Goal: Information Seeking & Learning: Find specific fact

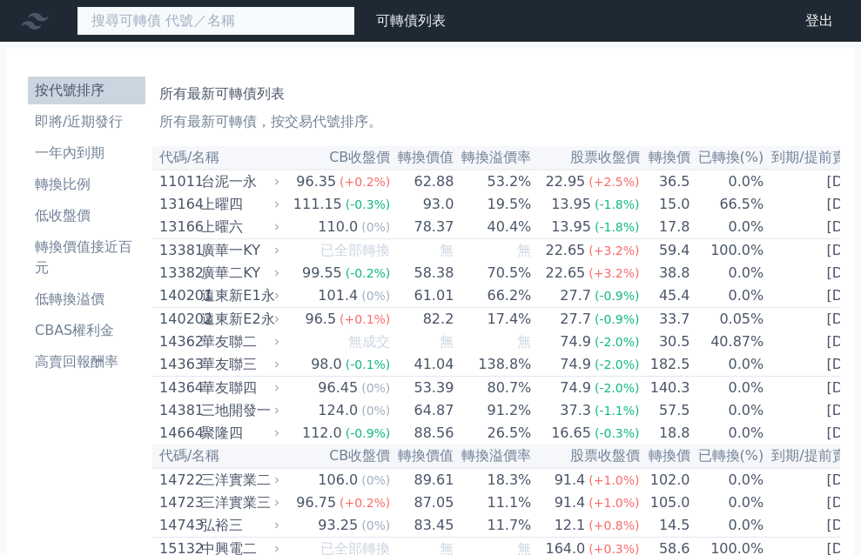
click at [140, 23] on input at bounding box center [216, 21] width 279 height 30
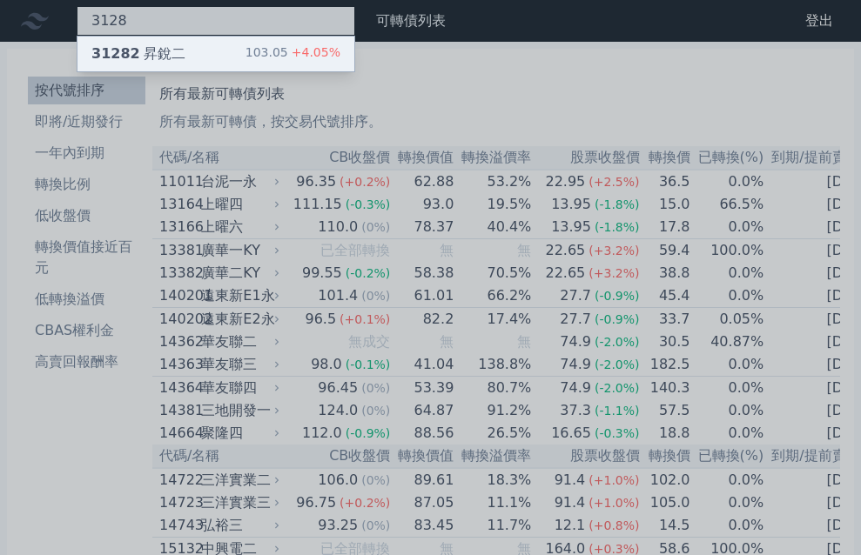
type input "3128"
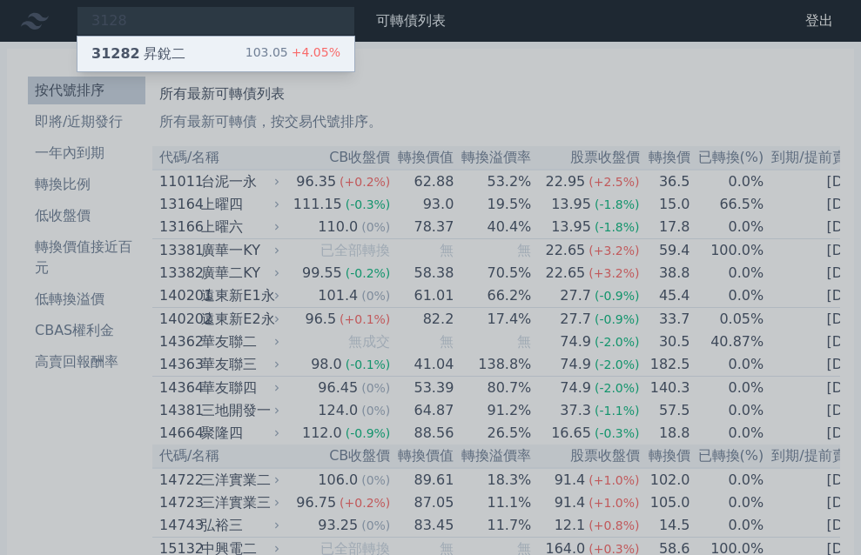
click at [133, 44] on div "31282 昇銳二" at bounding box center [138, 54] width 94 height 21
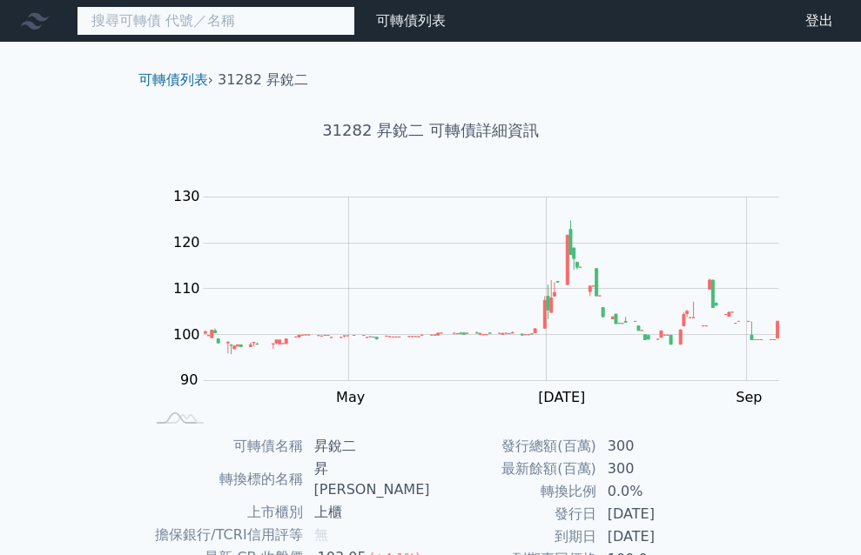
click at [144, 10] on input at bounding box center [216, 21] width 279 height 30
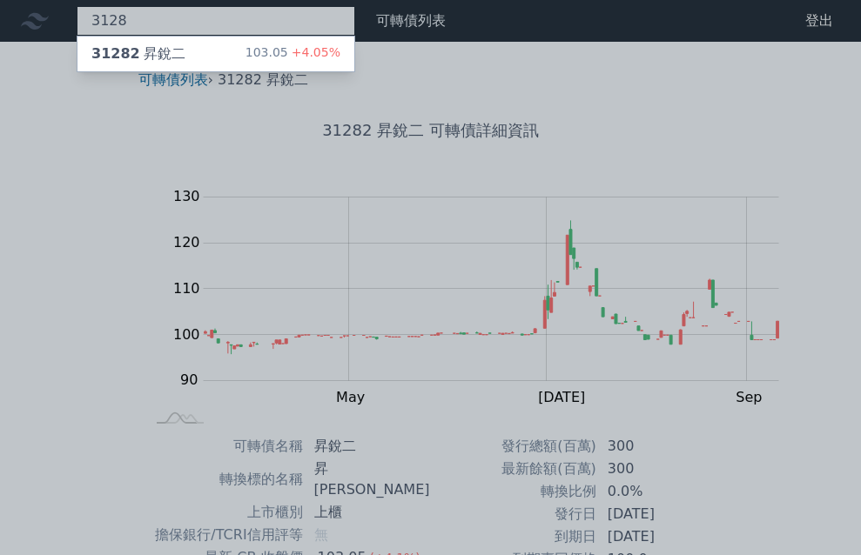
type input "3128"
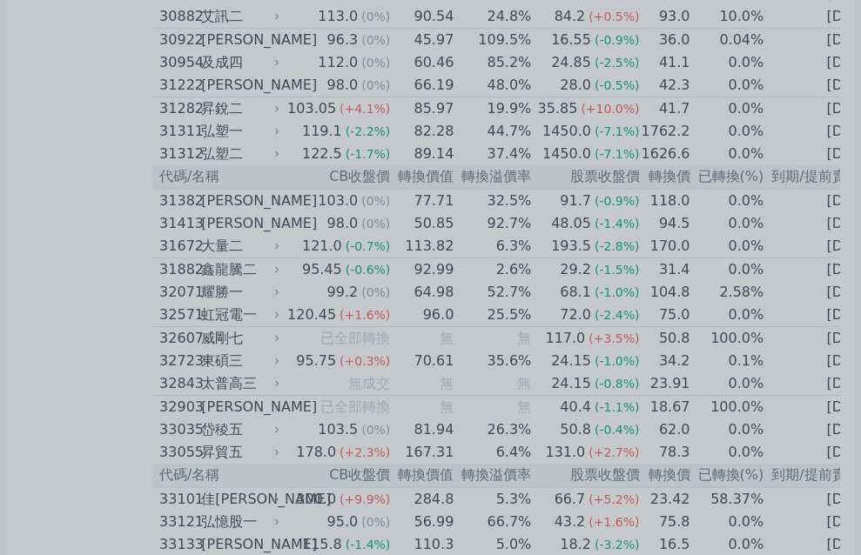
scroll to position [2698, 0]
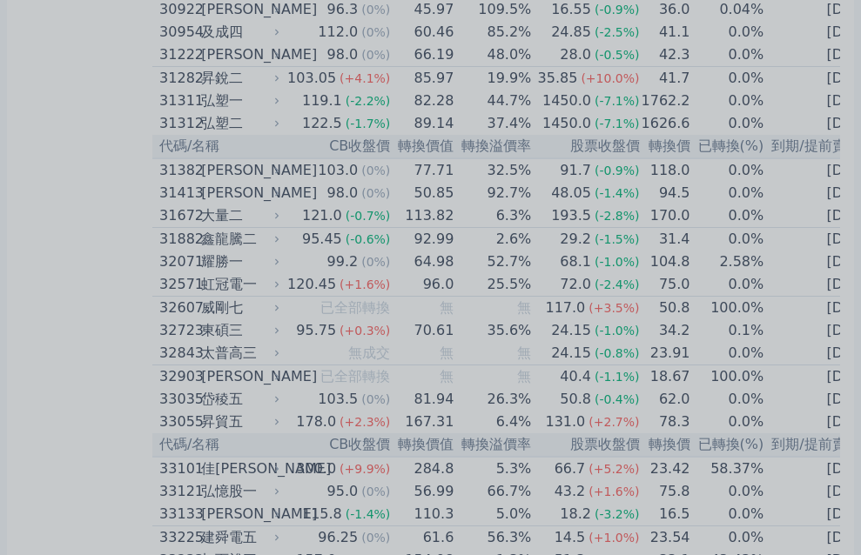
click at [702, 172] on div at bounding box center [430, 277] width 861 height 555
